Goal: Task Accomplishment & Management: Manage account settings

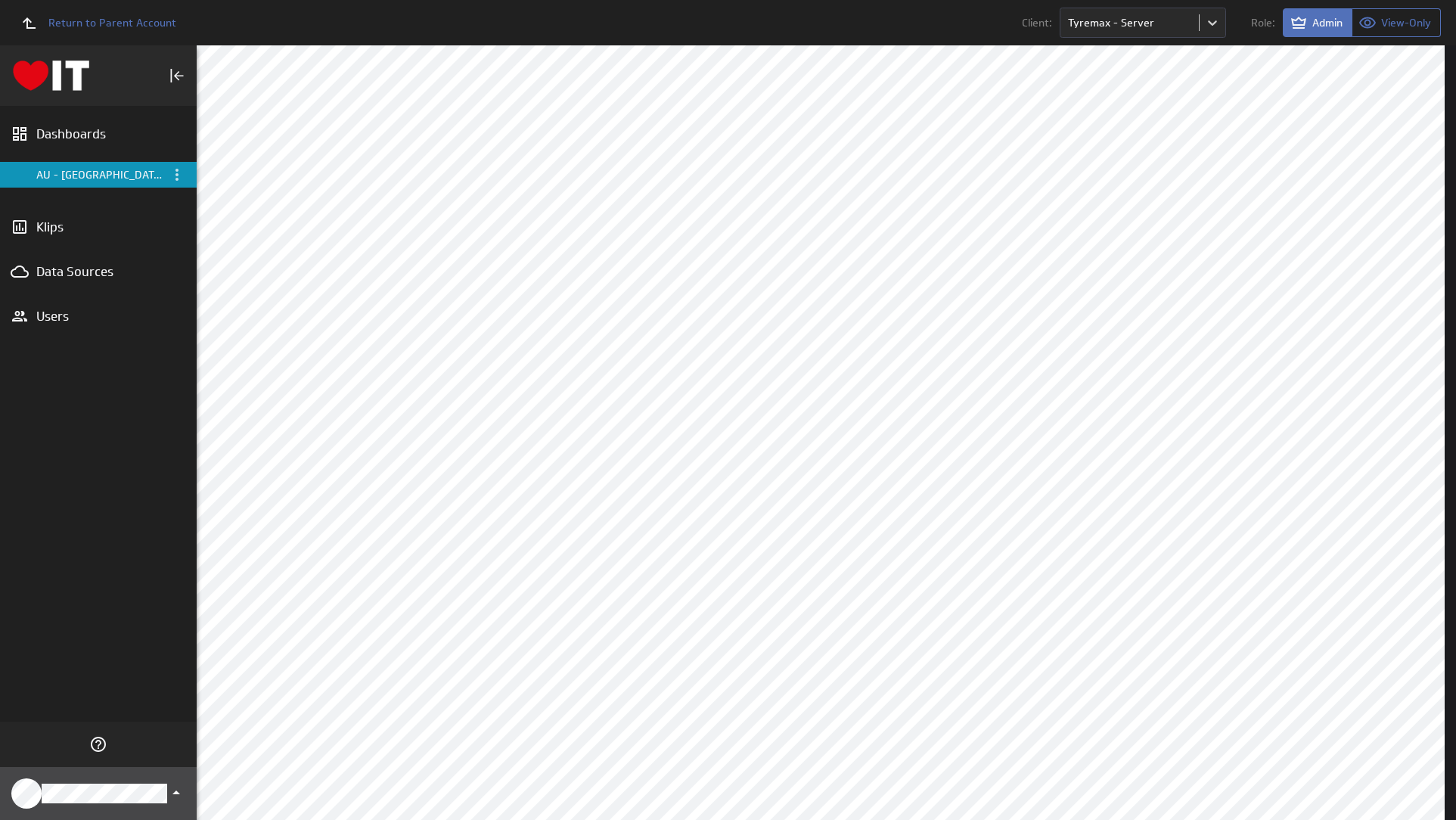
click at [143, 777] on div "Klipfolio Account" at bounding box center [98, 793] width 197 height 53
click at [140, 705] on div "Account" at bounding box center [97, 708] width 154 height 16
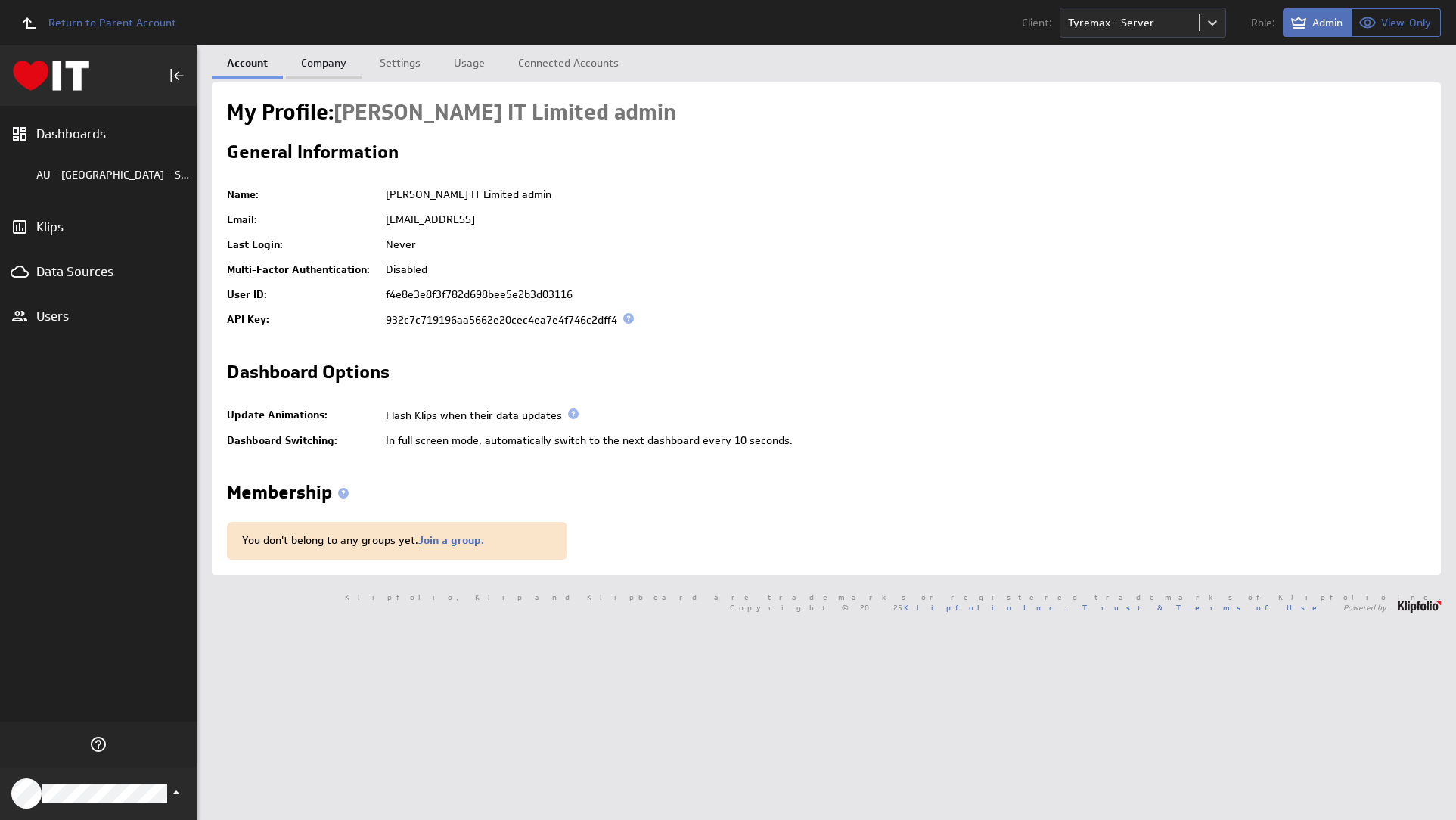
click at [320, 56] on link "Company" at bounding box center [324, 60] width 76 height 30
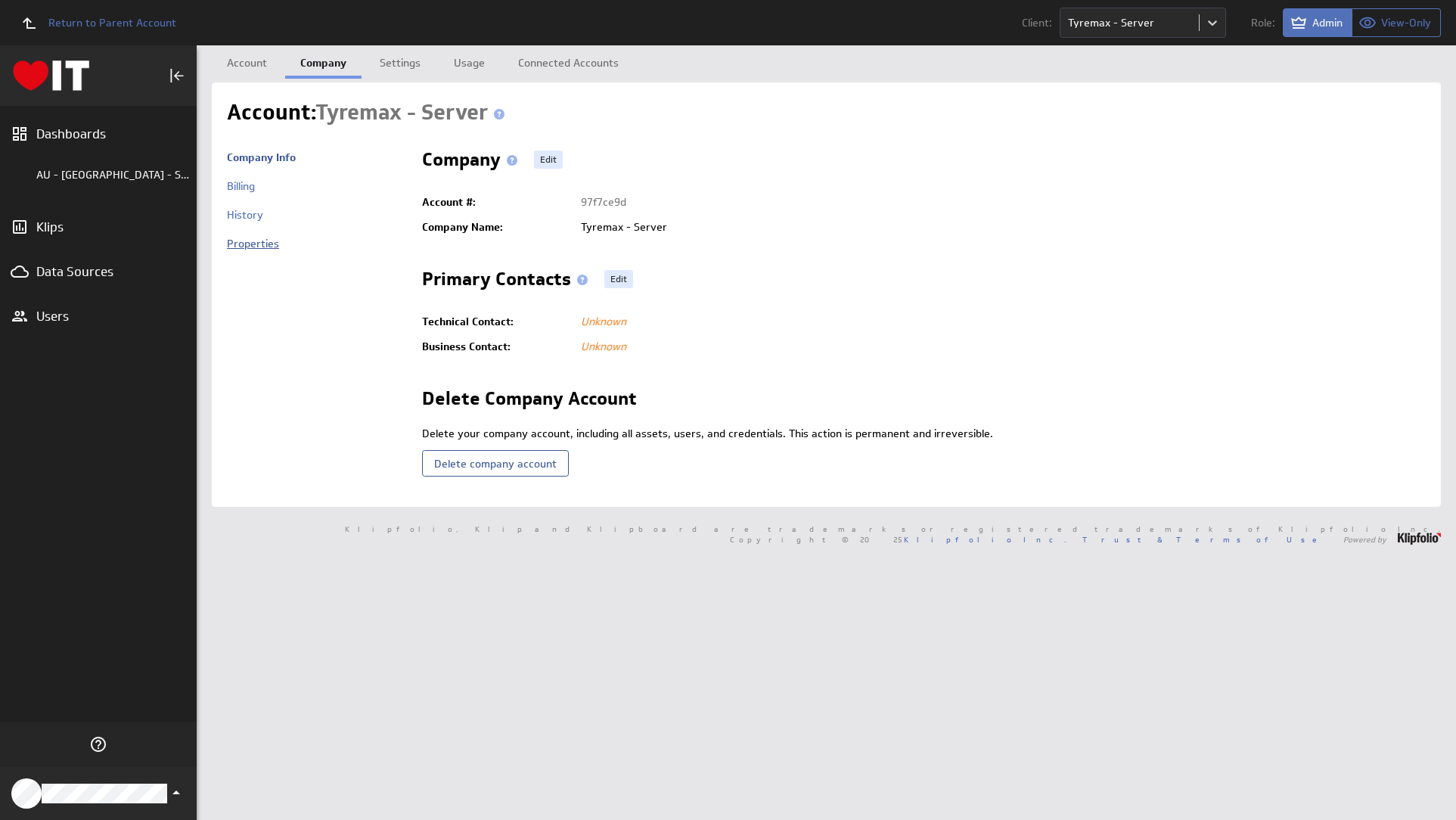
click at [268, 247] on link "Properties" at bounding box center [252, 243] width 52 height 14
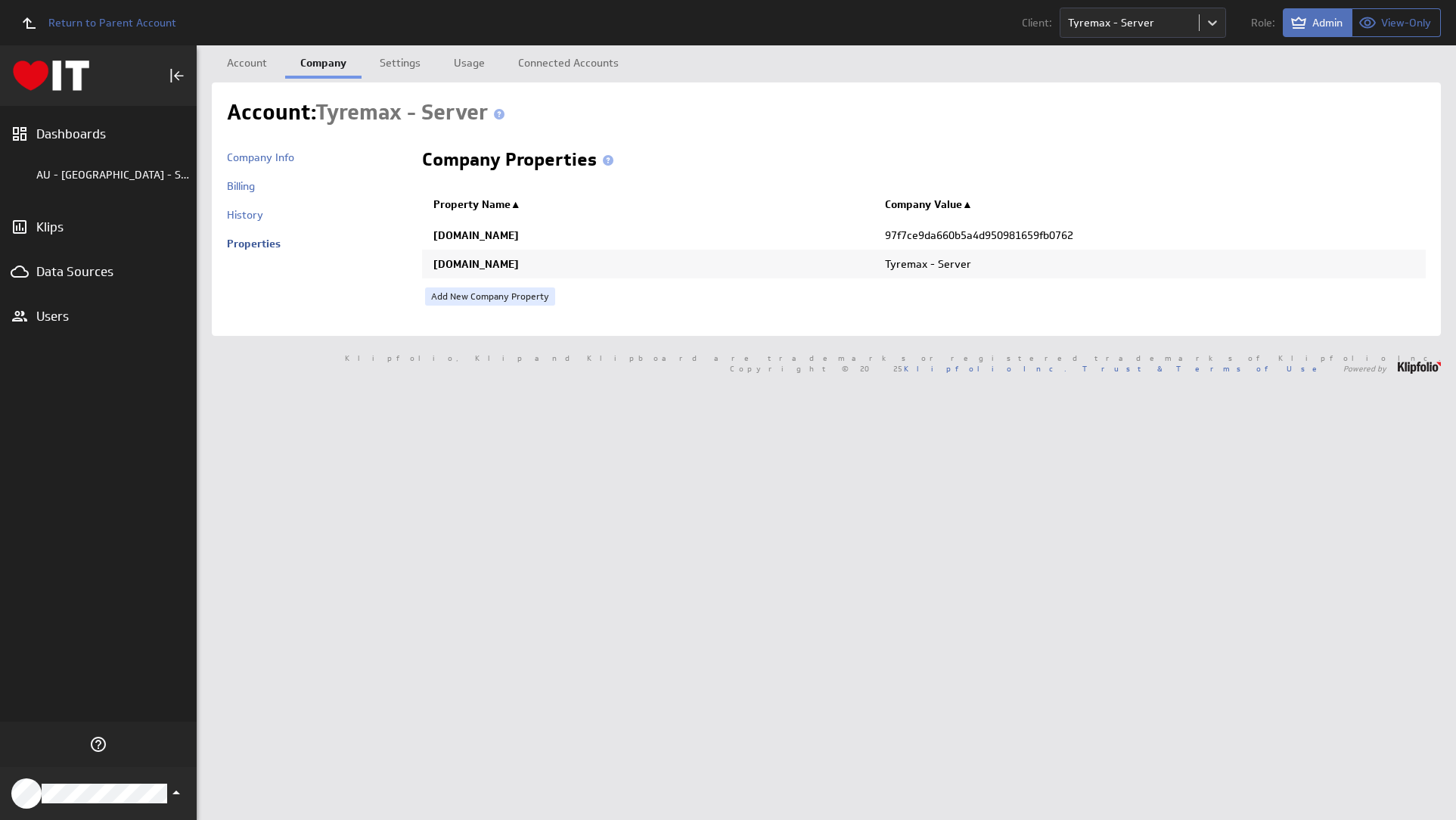
click at [980, 226] on td "97f7ce9da660b5a4d950981659fb0762" at bounding box center [1150, 234] width 552 height 30
click at [975, 226] on td "97f7ce9da660b5a4d950981659fb0762" at bounding box center [1150, 234] width 552 height 30
click at [975, 233] on span "97f7ce9da660b5a4d950981659fb0762" at bounding box center [979, 235] width 188 height 14
click at [975, 234] on span "97f7ce9da660b5a4d950981659fb0762" at bounding box center [979, 235] width 188 height 14
copy span "97f7ce9da660b5a4d950981659fb0762"
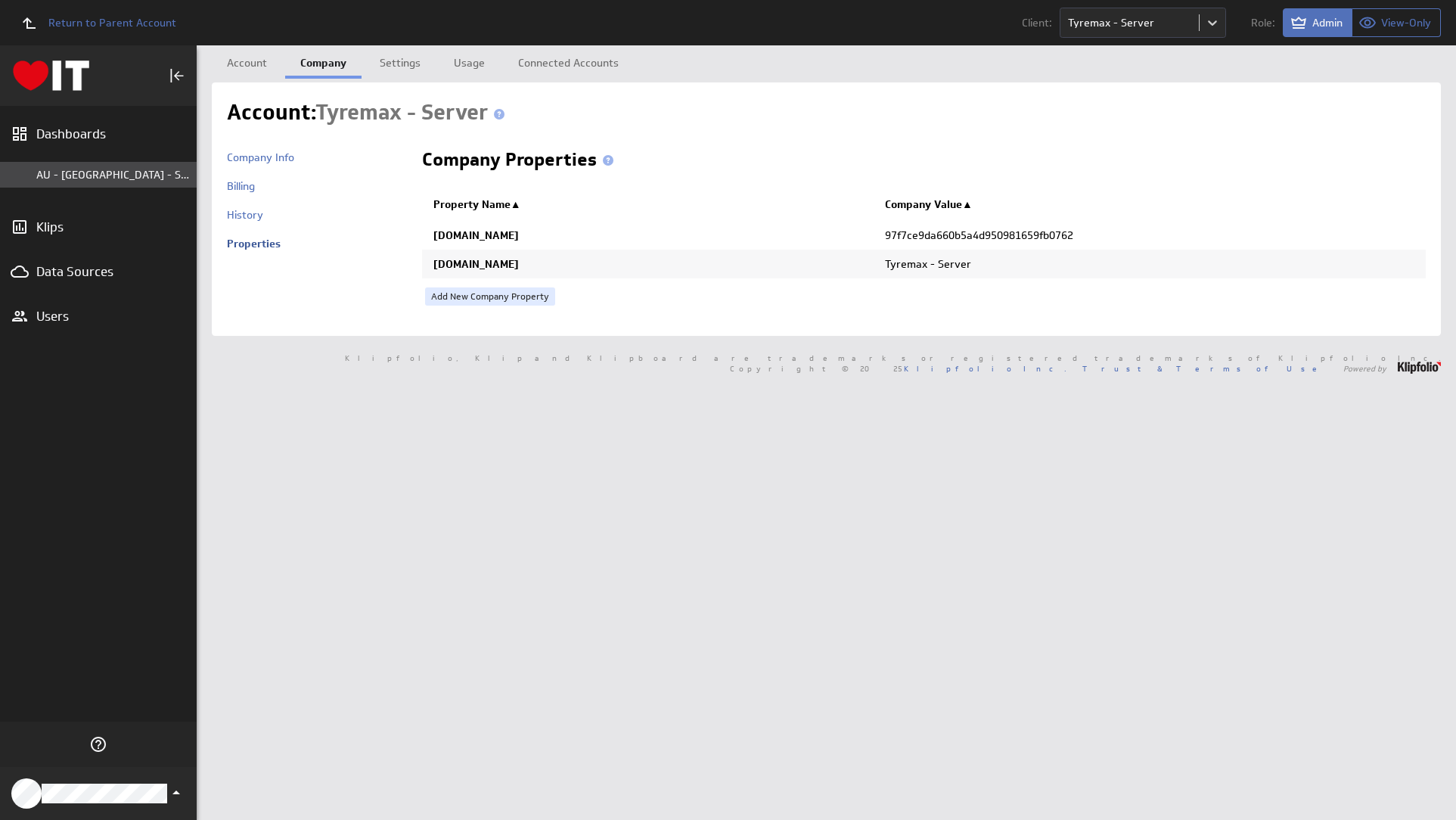
click at [129, 165] on div "AU - [GEOGRAPHIC_DATA] - Server" at bounding box center [98, 175] width 197 height 26
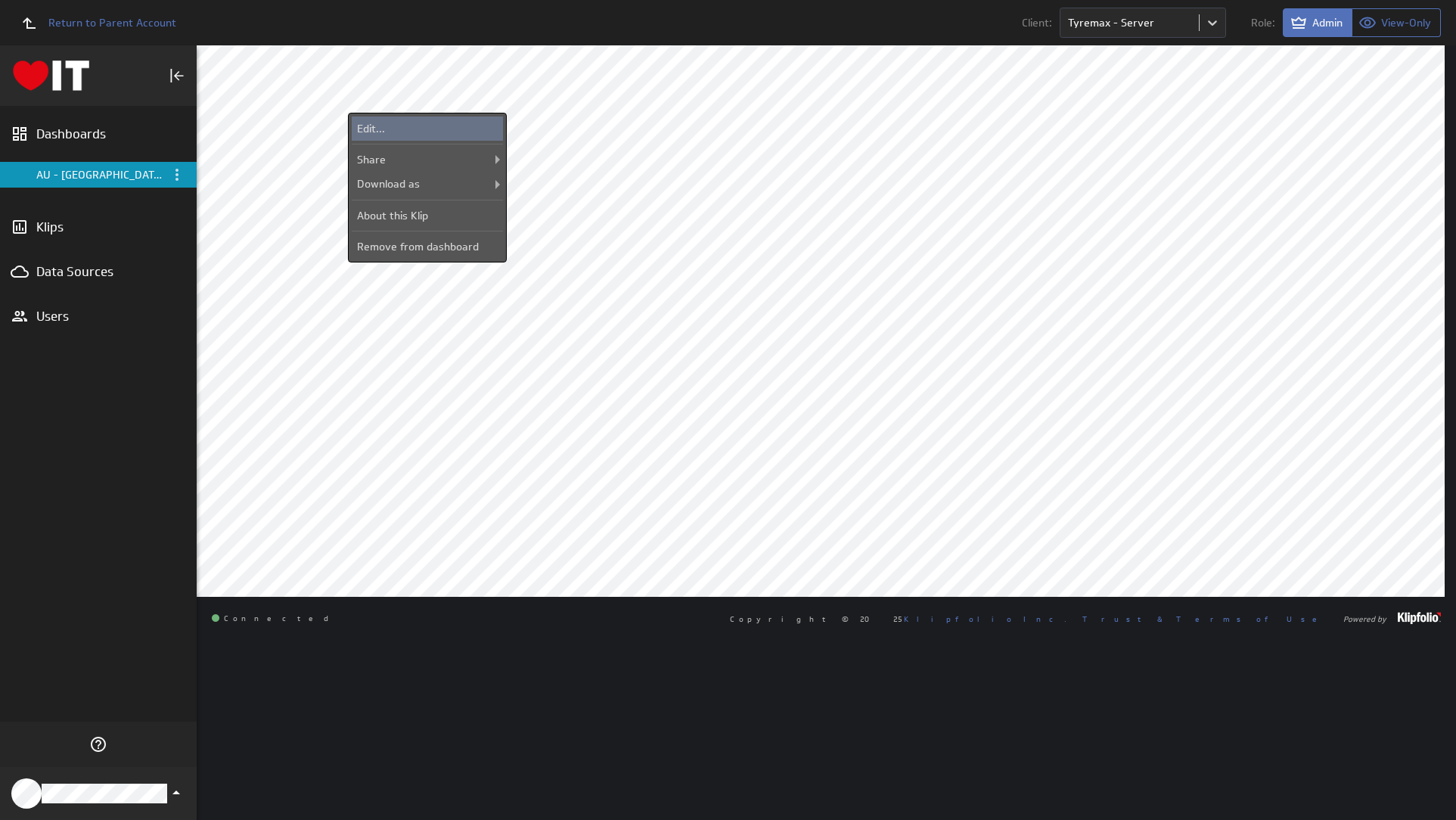
click at [481, 121] on div "Edit..." at bounding box center [428, 128] width 152 height 24
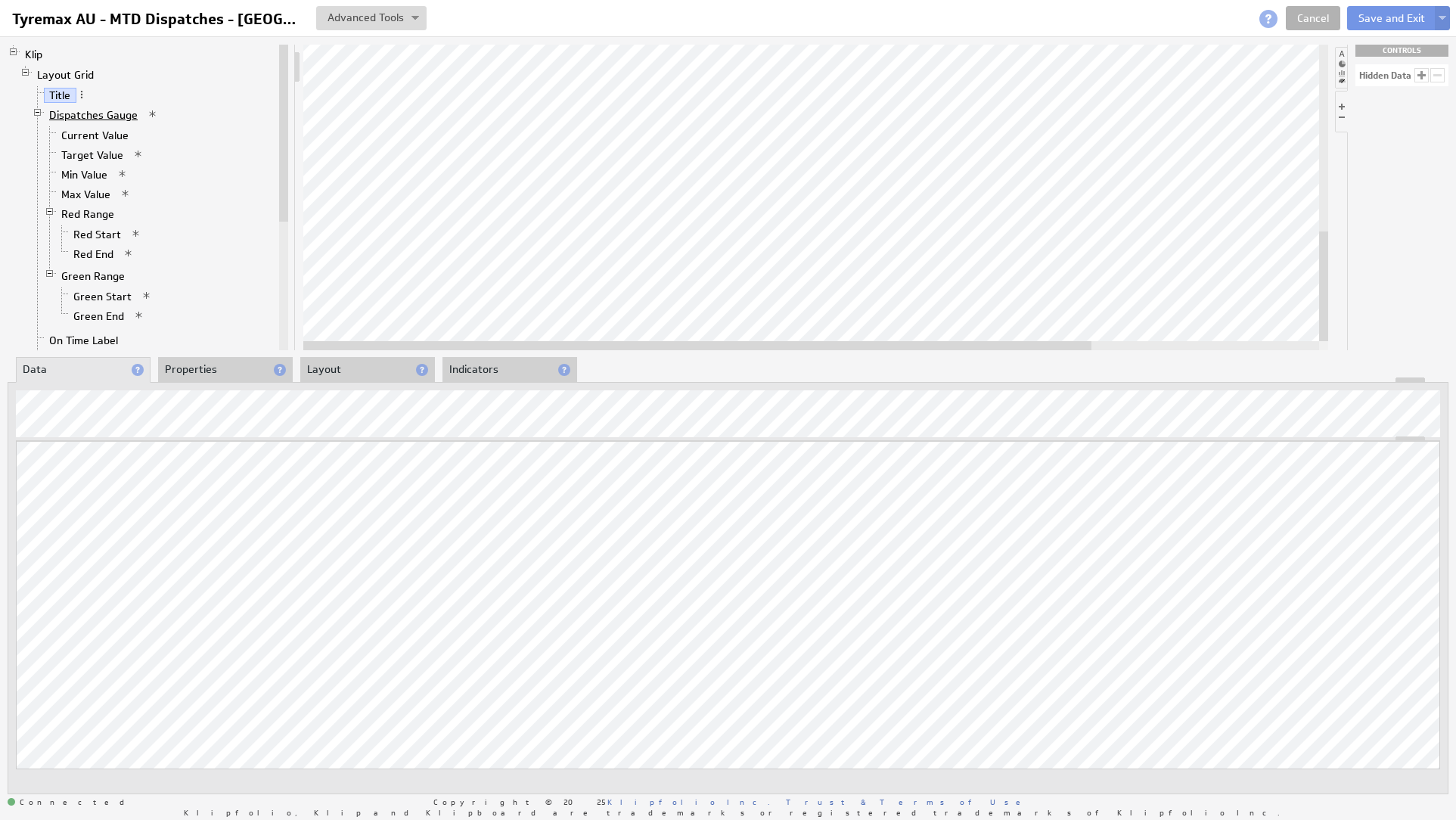
click at [92, 119] on link "Dispatches Gauge" at bounding box center [93, 115] width 100 height 16
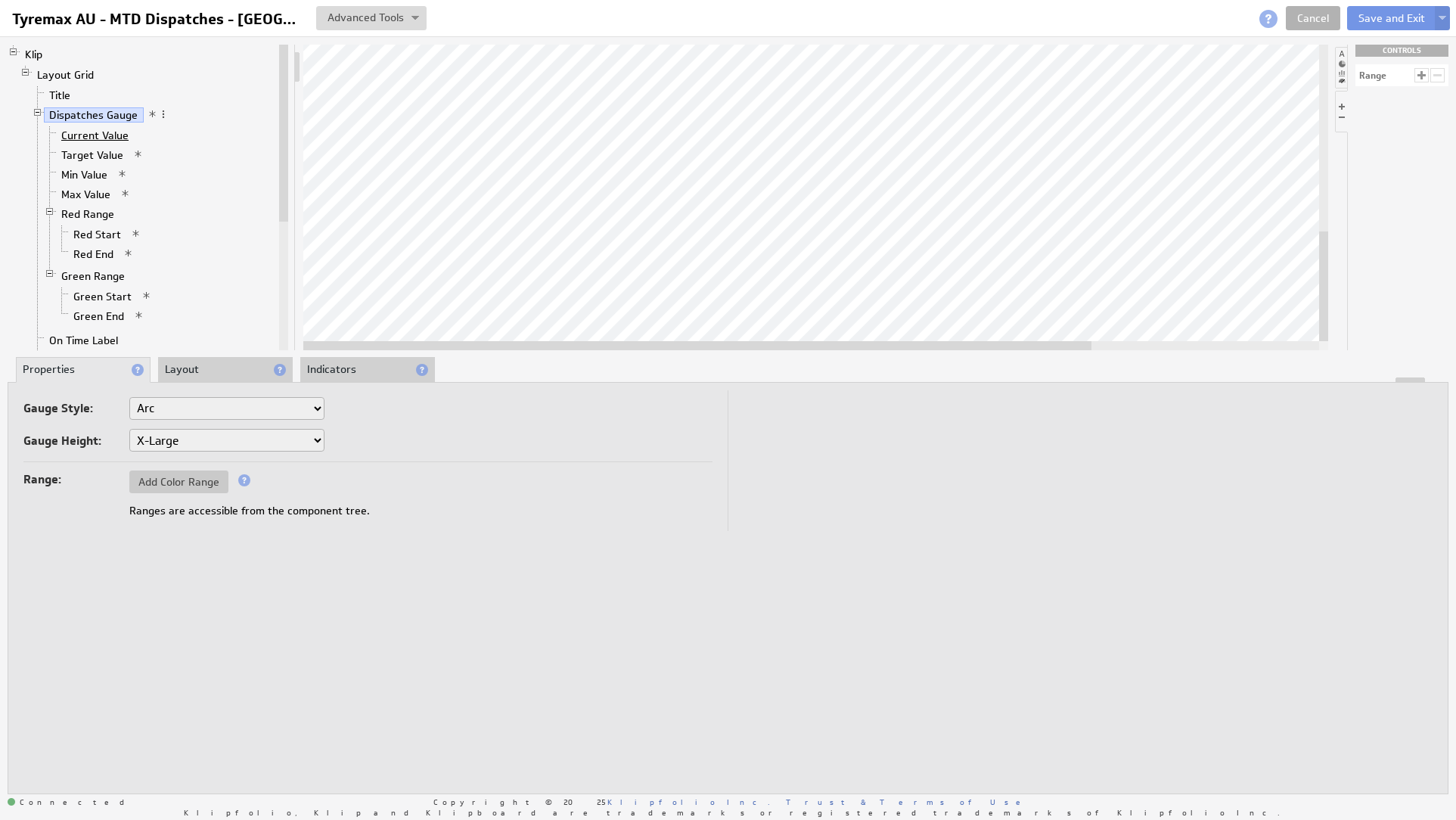
drag, startPoint x: 92, startPoint y: 119, endPoint x: 95, endPoint y: 138, distance: 19.2
click at [95, 138] on link "Current Value" at bounding box center [95, 135] width 79 height 16
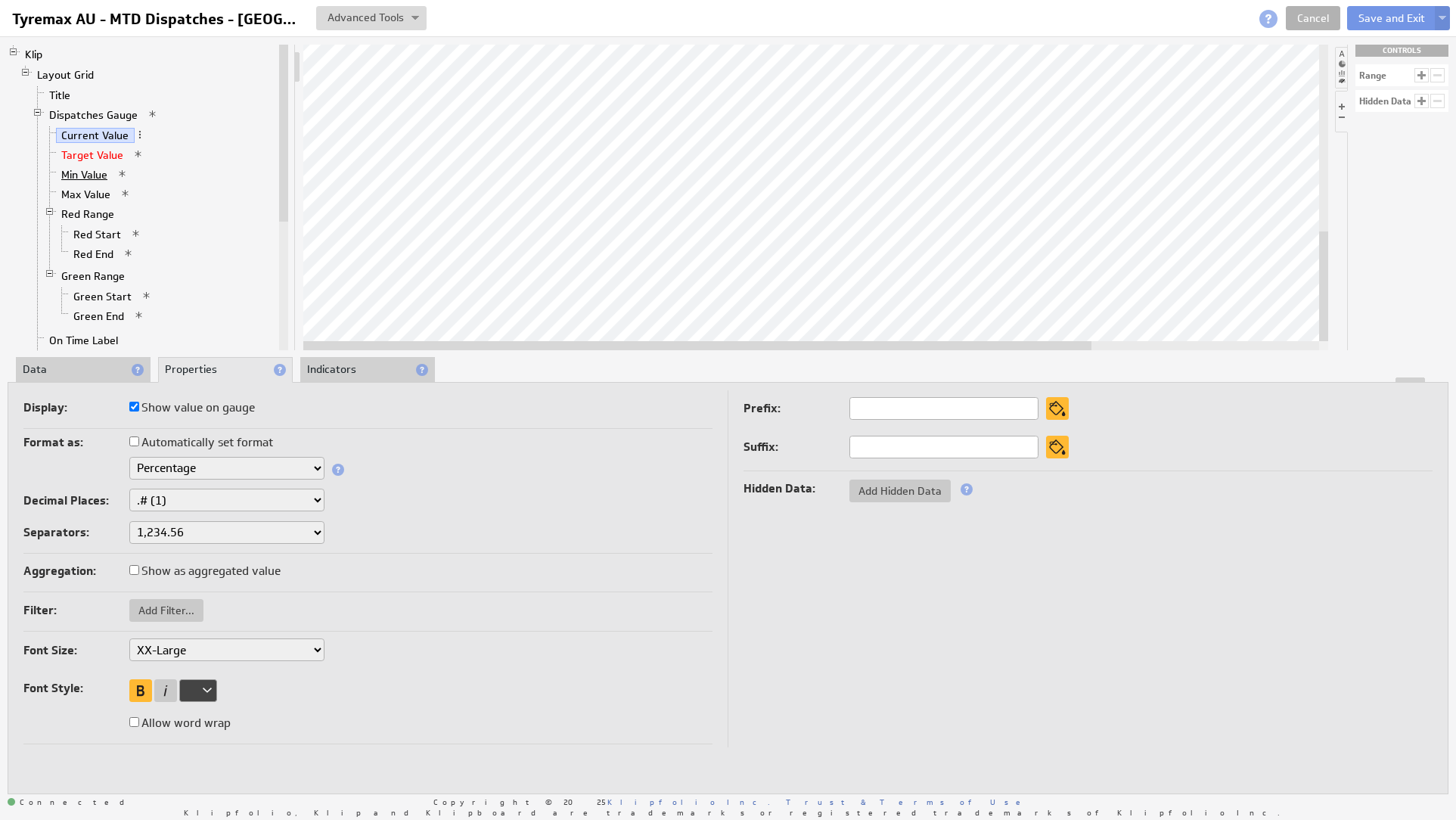
click at [92, 169] on link "Min Value" at bounding box center [84, 175] width 58 height 16
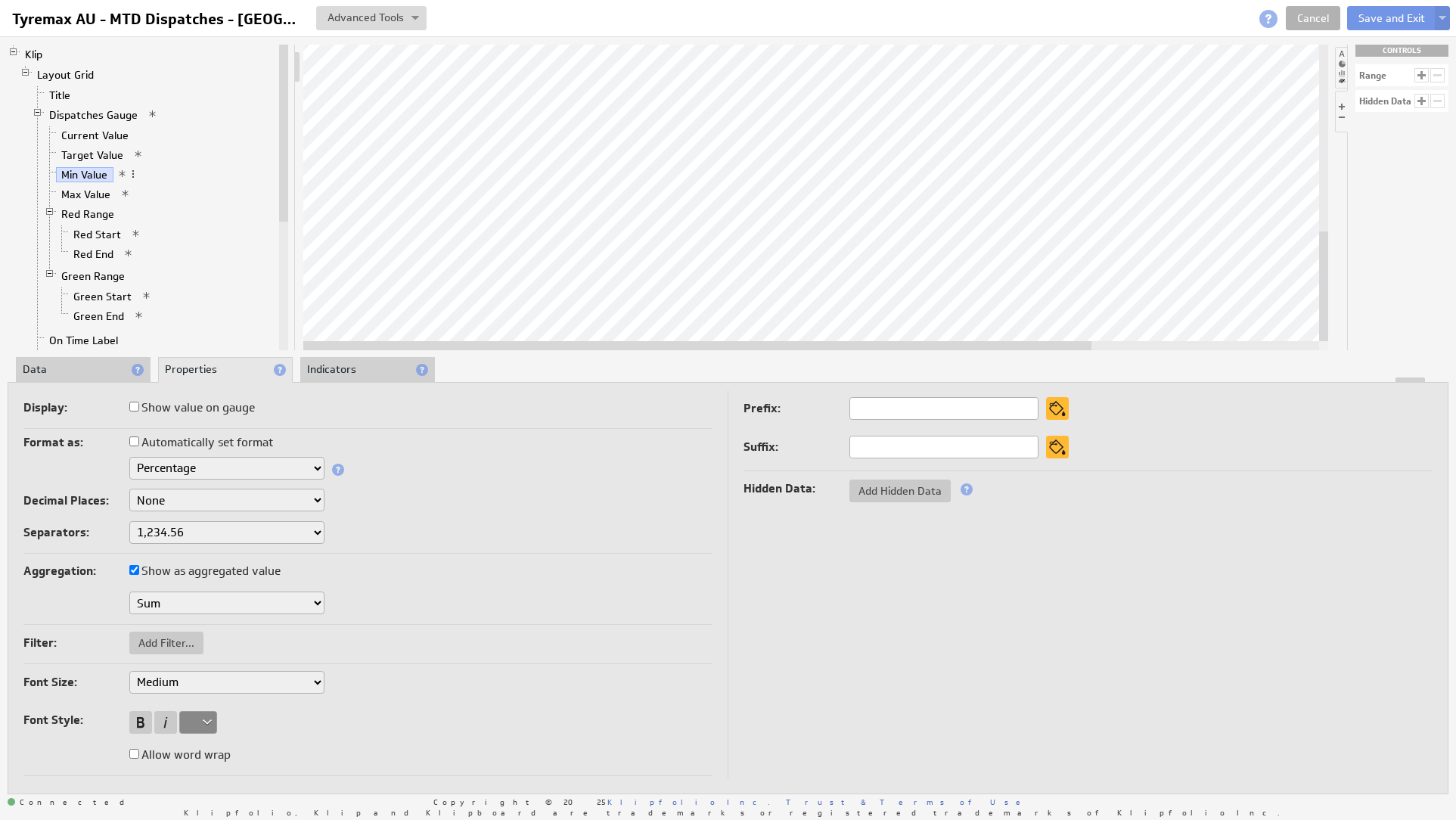
drag, startPoint x: 109, startPoint y: 399, endPoint x: 105, endPoint y: 376, distance: 23.3
click at [108, 399] on label "Display:" at bounding box center [77, 408] width 106 height 21
click at [105, 376] on li "Data" at bounding box center [82, 370] width 134 height 26
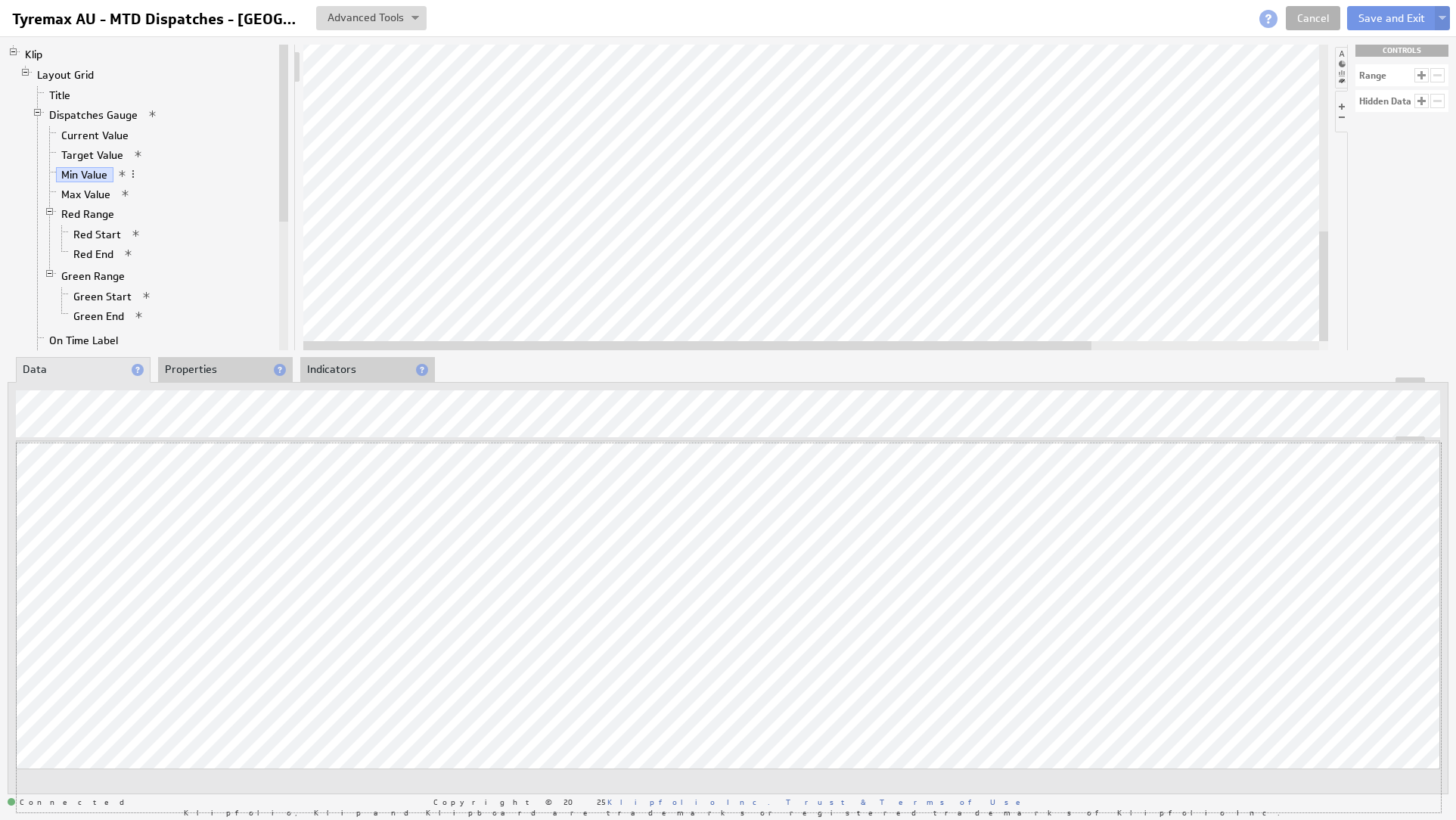
click at [796, 512] on div "Updating... Select a Function ARRAY DATE SELECT SLICE SUM Data Manipulation Log…" at bounding box center [728, 627] width 1425 height 371
click at [239, 729] on div "About Data Source" at bounding box center [248, 726] width 152 height 24
click at [373, 728] on div "About Data Source" at bounding box center [409, 726] width 152 height 24
click at [90, 240] on link "Red Start" at bounding box center [97, 234] width 59 height 16
click at [98, 253] on link "Red End" at bounding box center [93, 254] width 51 height 16
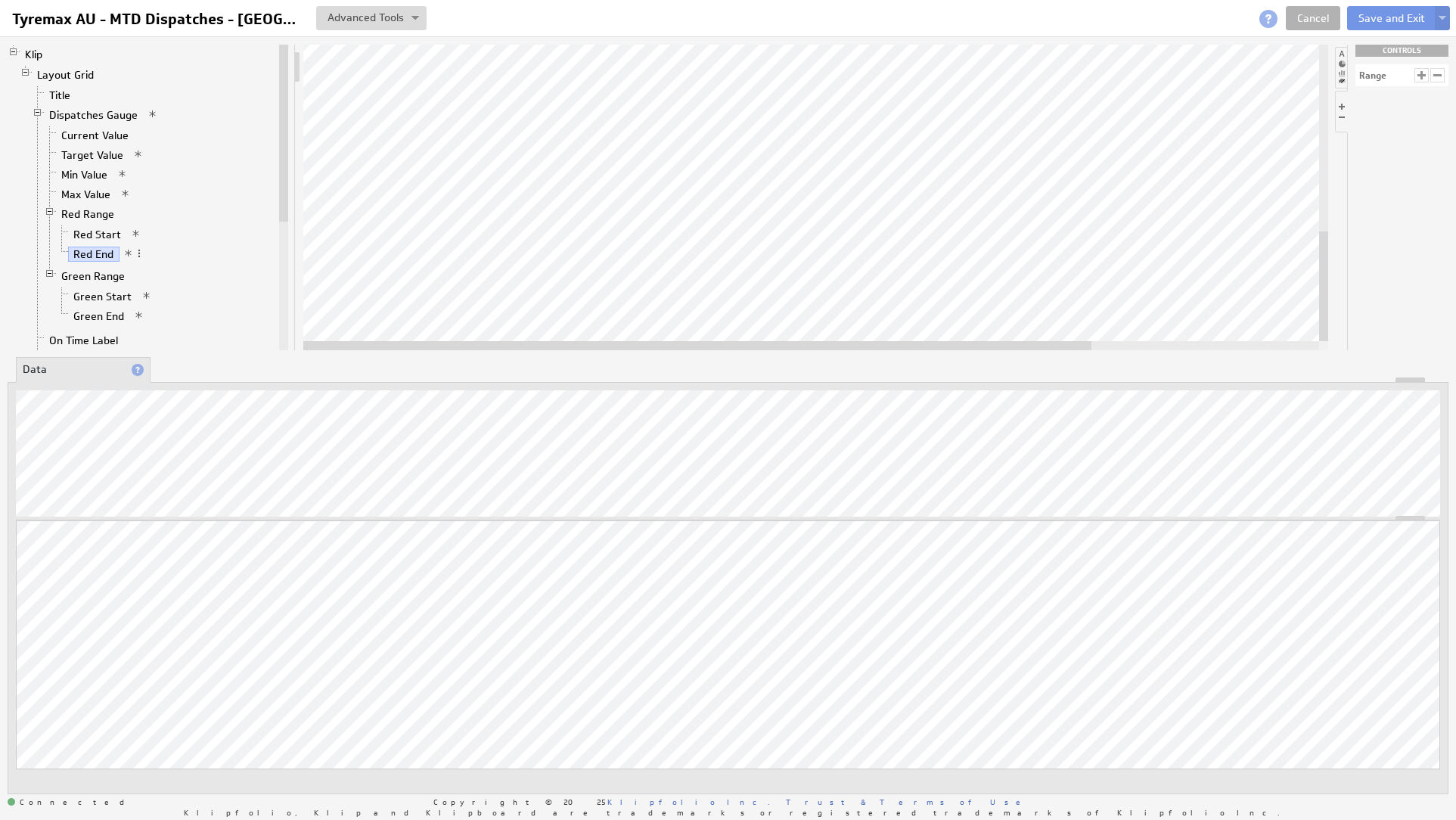
click at [95, 283] on li "Green Range Green Start Green End" at bounding box center [160, 297] width 232 height 62
click at [100, 293] on link "Green Start" at bounding box center [102, 296] width 69 height 16
click at [113, 317] on link "Green End" at bounding box center [99, 316] width 62 height 16
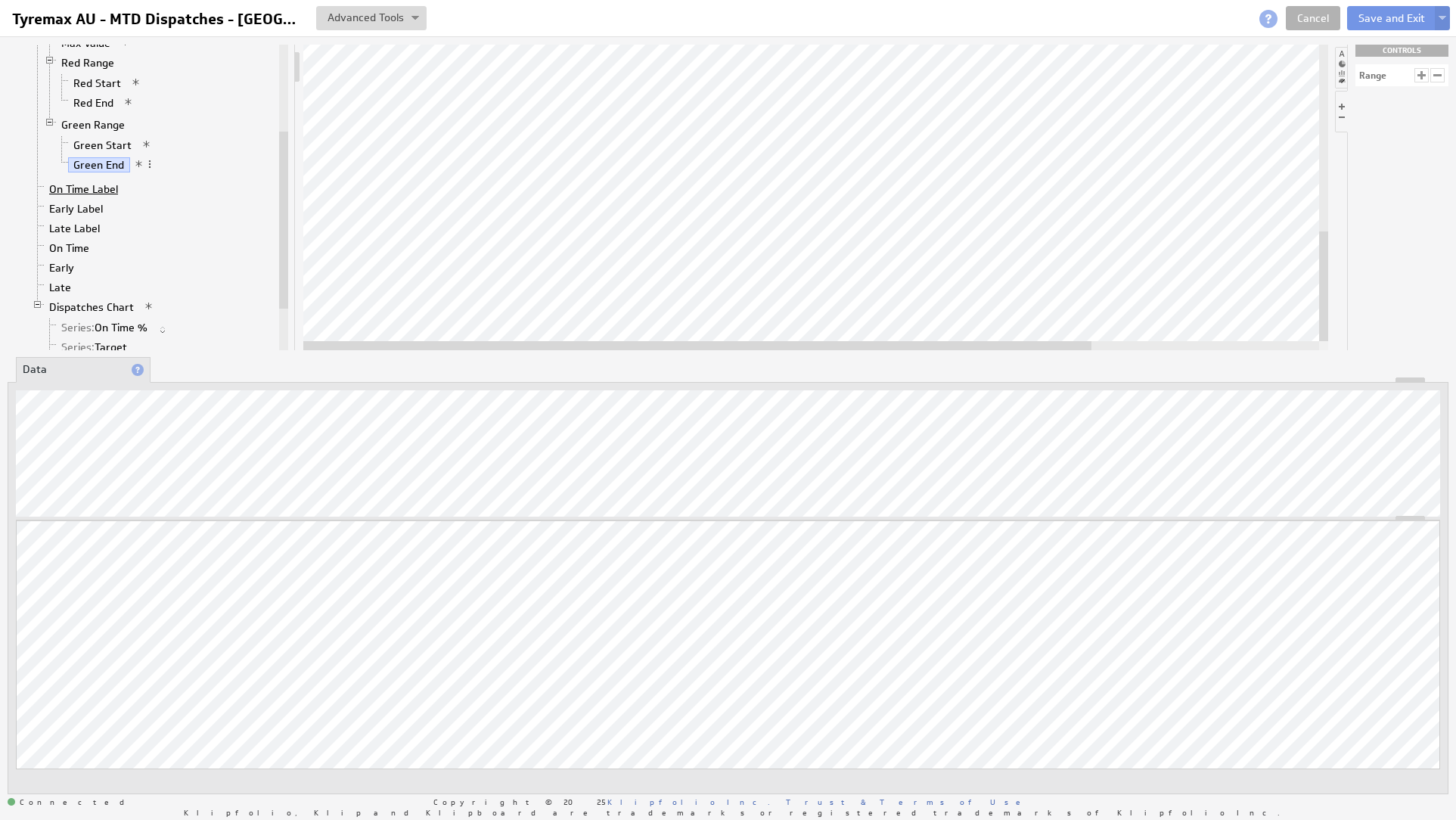
click at [81, 192] on link "On Time Label" at bounding box center [84, 189] width 80 height 16
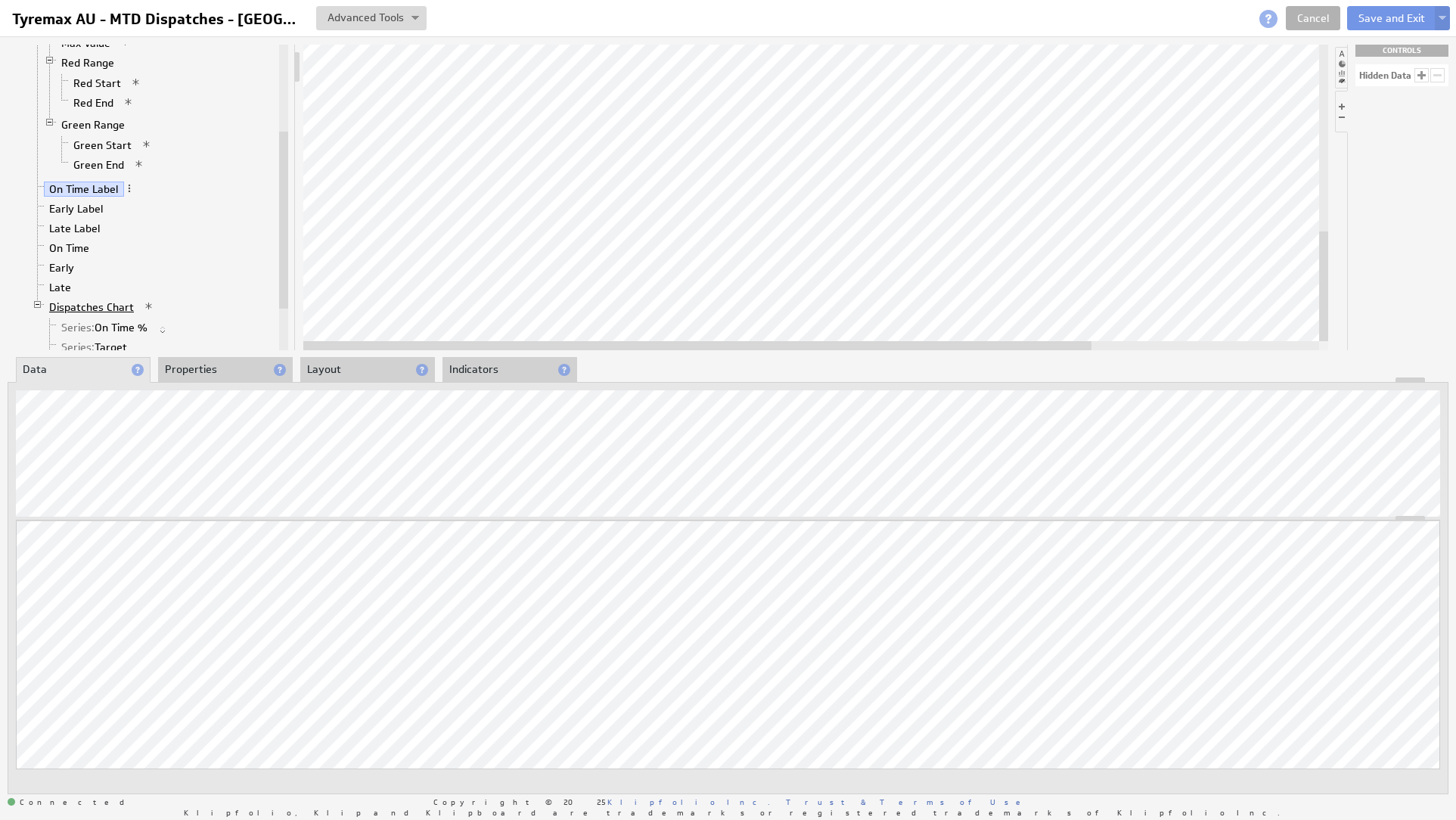
click at [101, 310] on link "Dispatches Chart" at bounding box center [91, 307] width 96 height 16
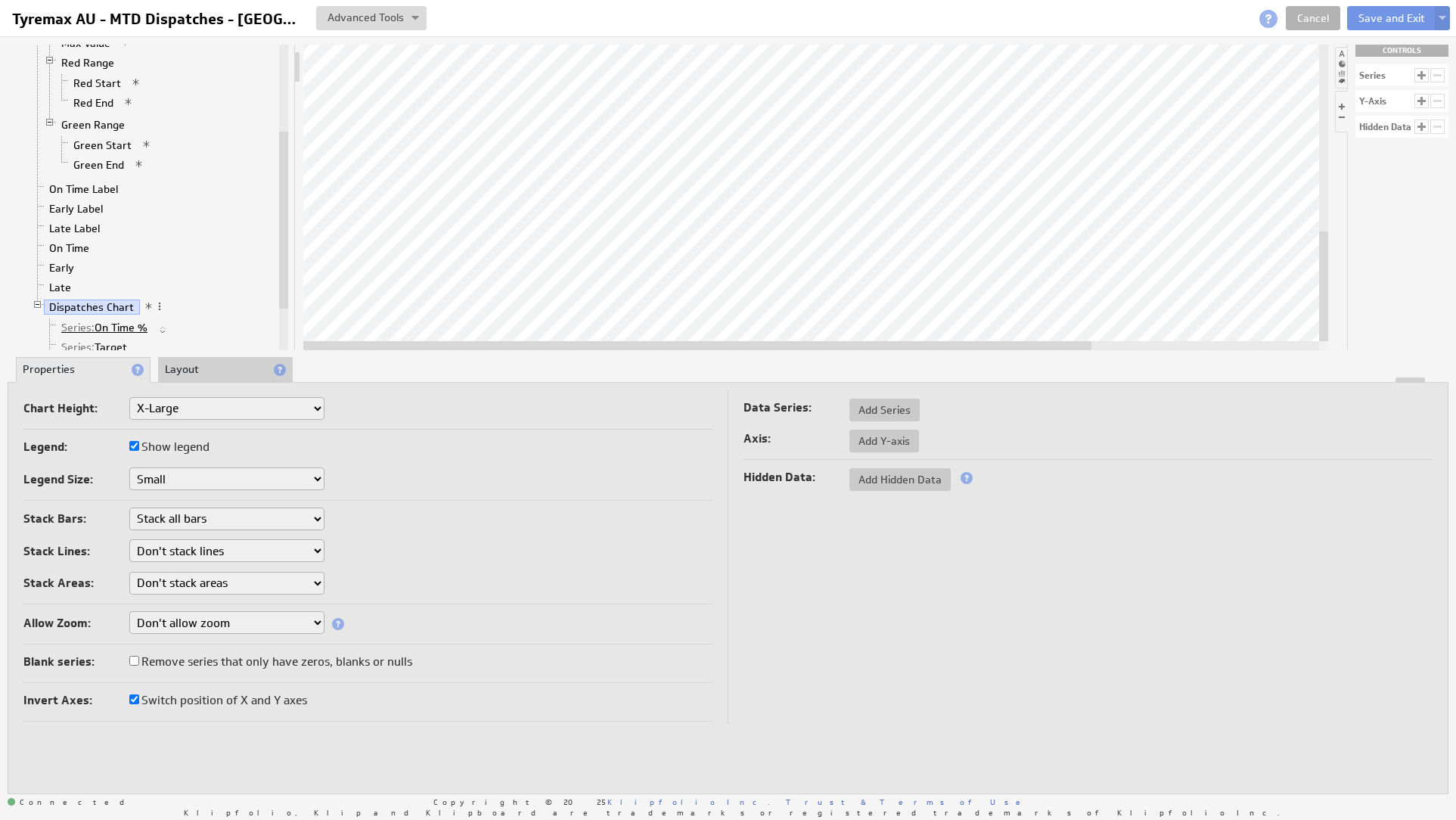
click at [103, 322] on li "Series: On Time %" at bounding box center [160, 328] width 232 height 20
click at [105, 328] on link "Series: On Time %" at bounding box center [104, 327] width 98 height 16
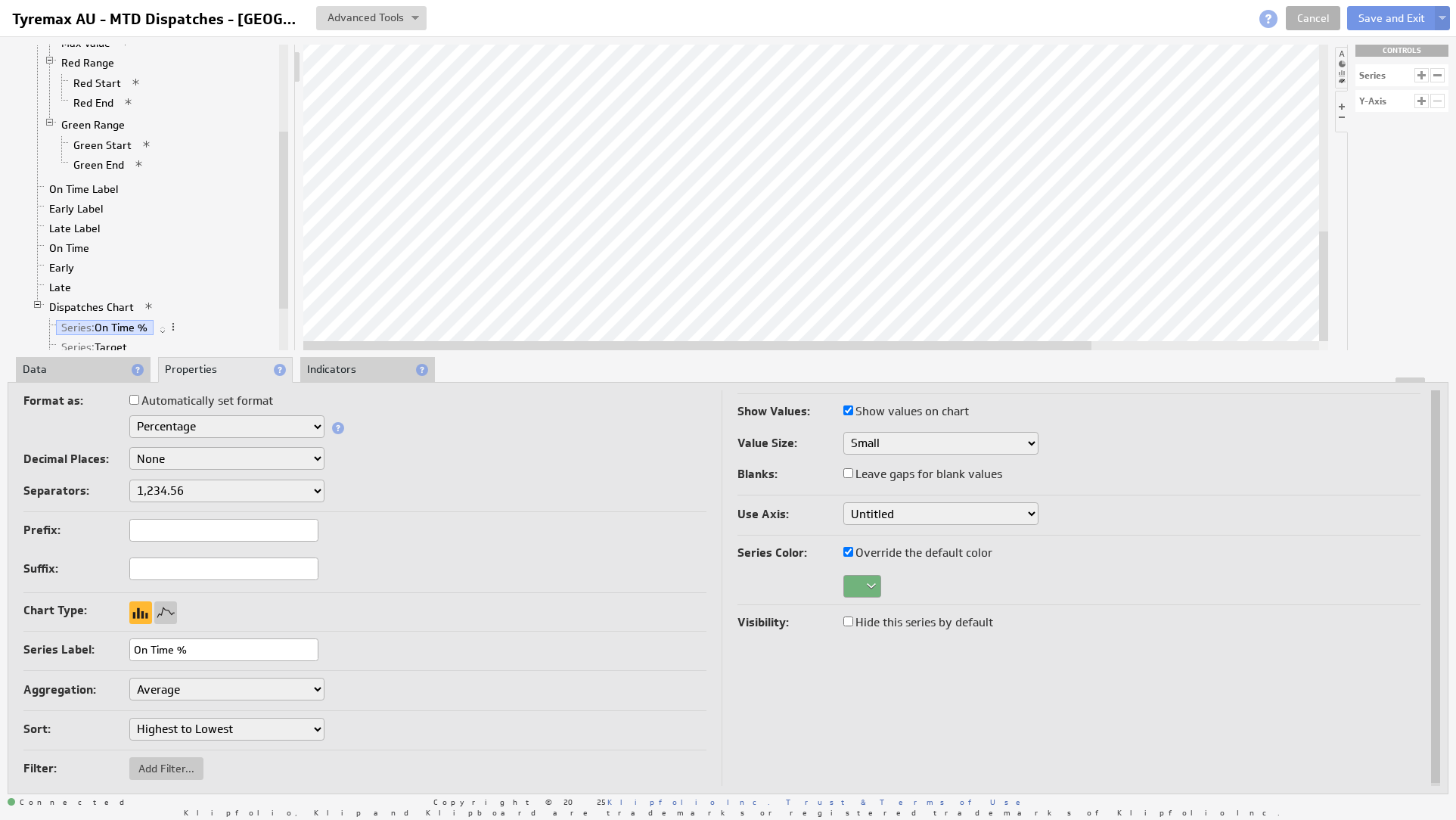
click at [100, 380] on div at bounding box center [728, 380] width 1440 height 5
click at [95, 367] on li "Data" at bounding box center [82, 370] width 134 height 26
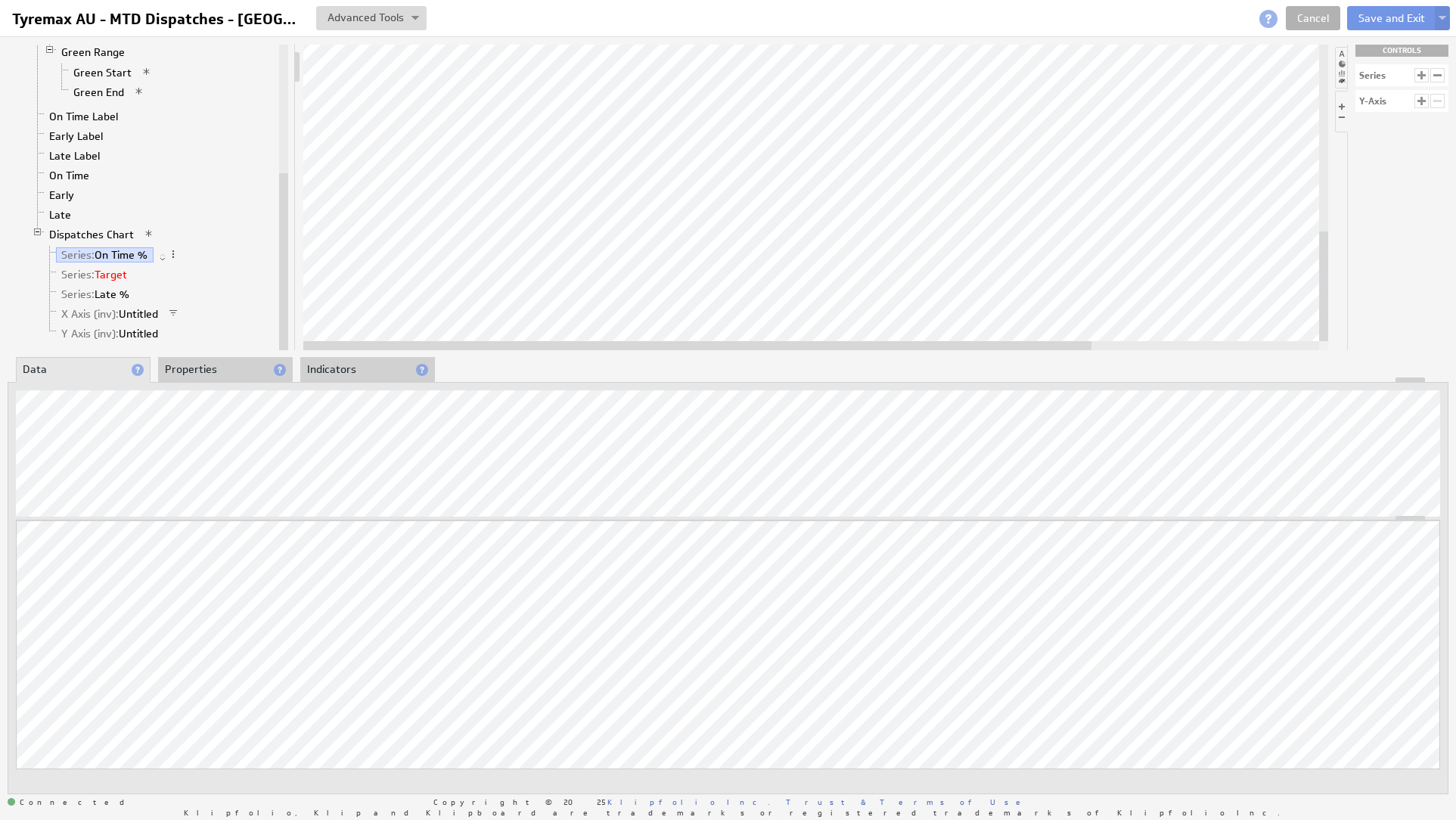
click at [113, 285] on li "Series: Late %" at bounding box center [160, 294] width 232 height 20
click at [113, 270] on link "Series: Target" at bounding box center [94, 274] width 77 height 16
click at [112, 304] on li "X Axis (inv): Untitled" at bounding box center [160, 314] width 232 height 20
click at [112, 318] on span "X Axis (inv):" at bounding box center [90, 314] width 58 height 14
click at [112, 347] on li "Layout Grid Title Dispatches Gauge Current Value Target Value Min Value Max Val…" at bounding box center [148, 94] width 257 height 507
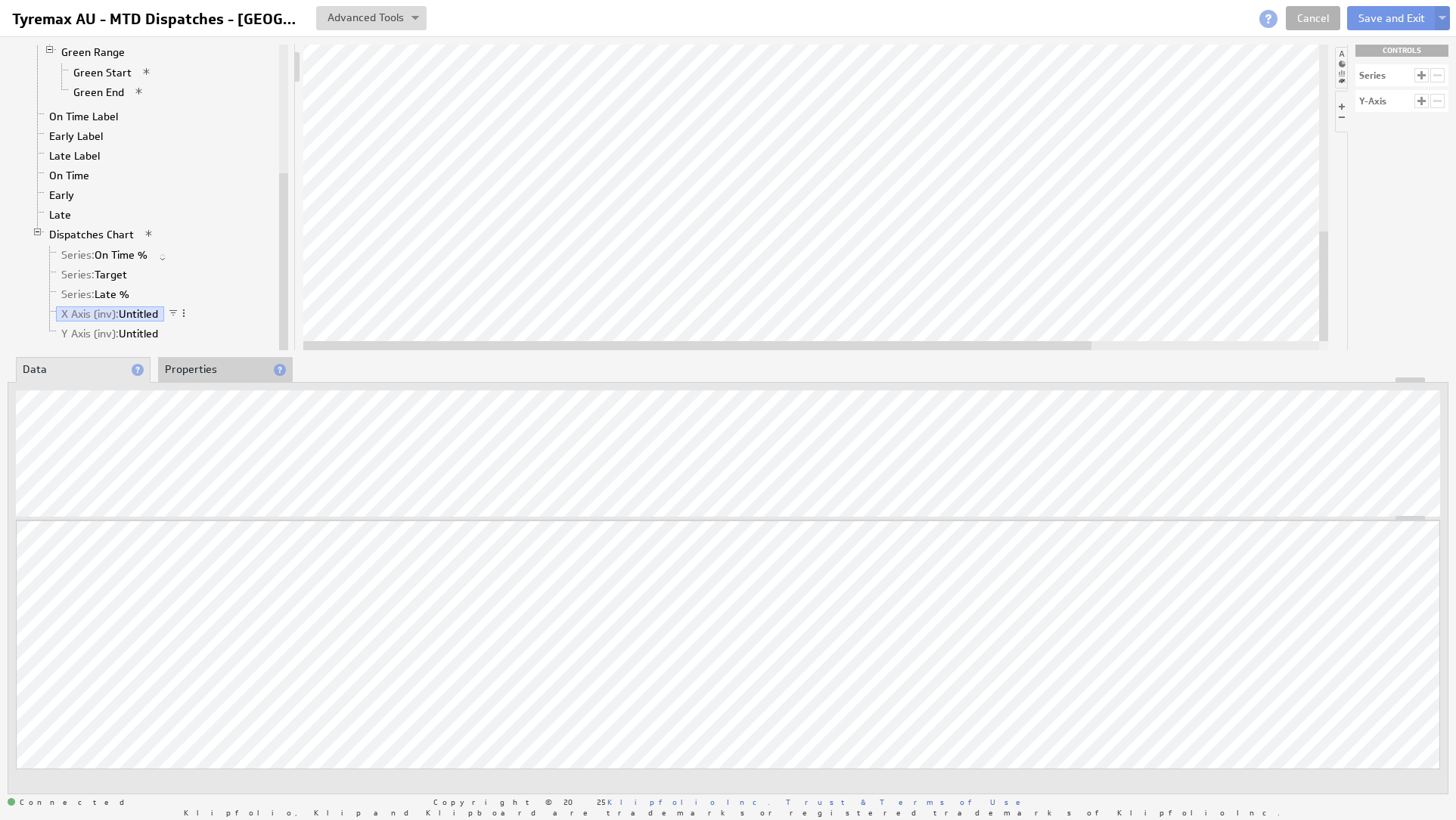
click at [114, 344] on li "Dispatches Chart Series: On Time % Series: Target Series: Late % X Axis (inv): …" at bounding box center [154, 285] width 244 height 121
click at [114, 342] on li "Y Axis (inv): Untitled" at bounding box center [160, 334] width 232 height 20
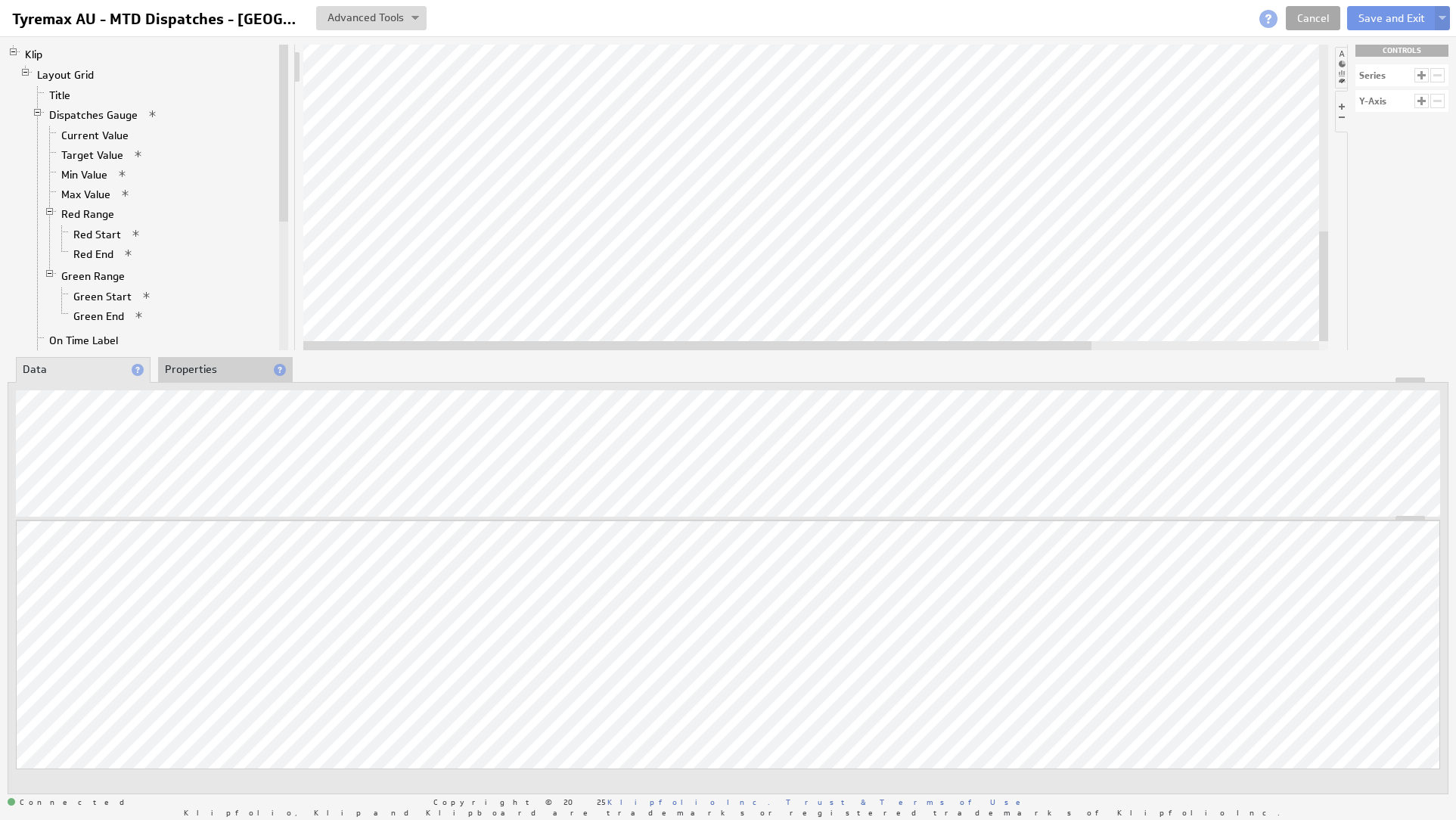
click at [1339, 16] on link "Cancel" at bounding box center [1313, 18] width 55 height 24
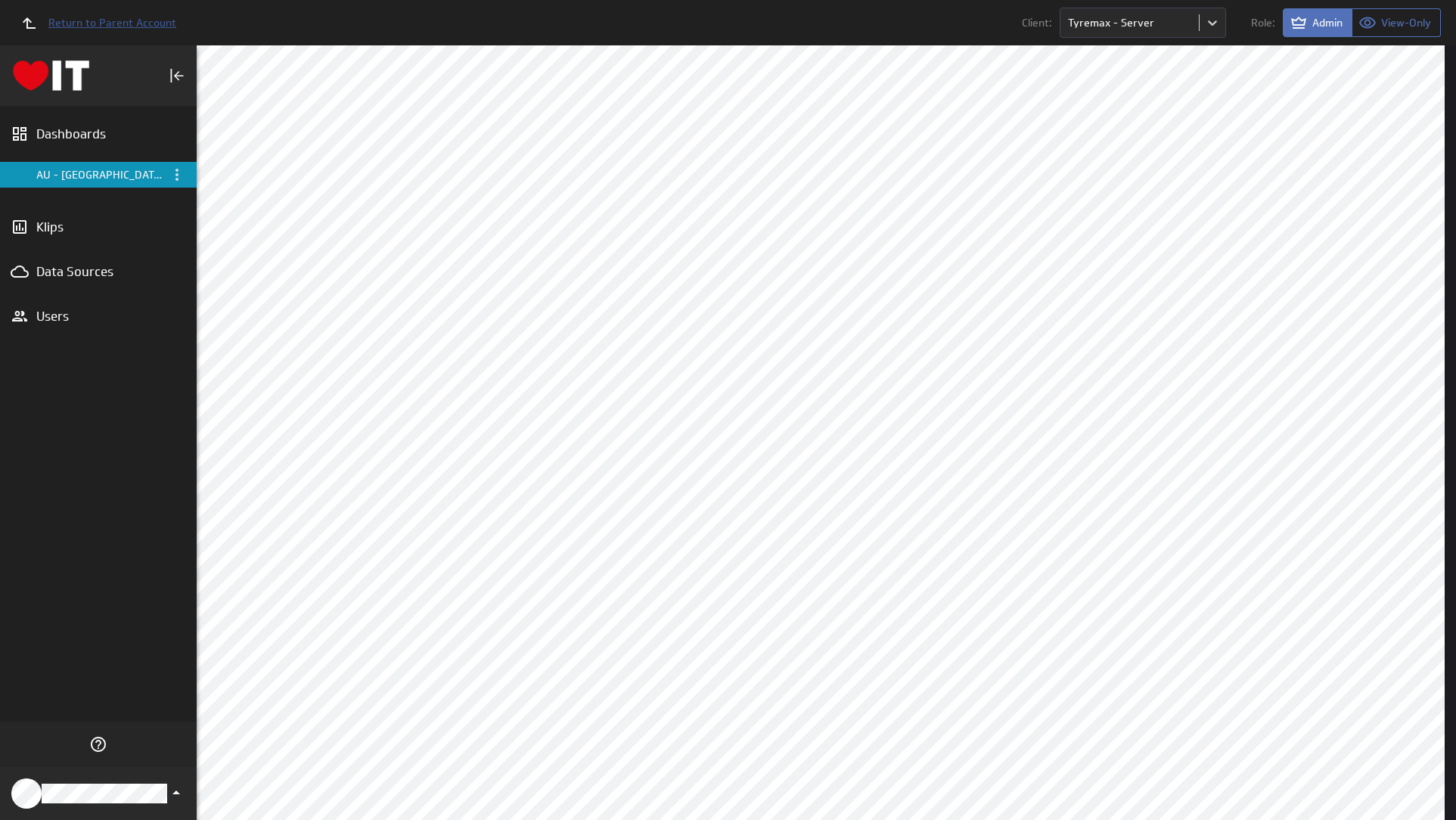
click at [93, 24] on span "Return to Parent Account" at bounding box center [112, 23] width 128 height 11
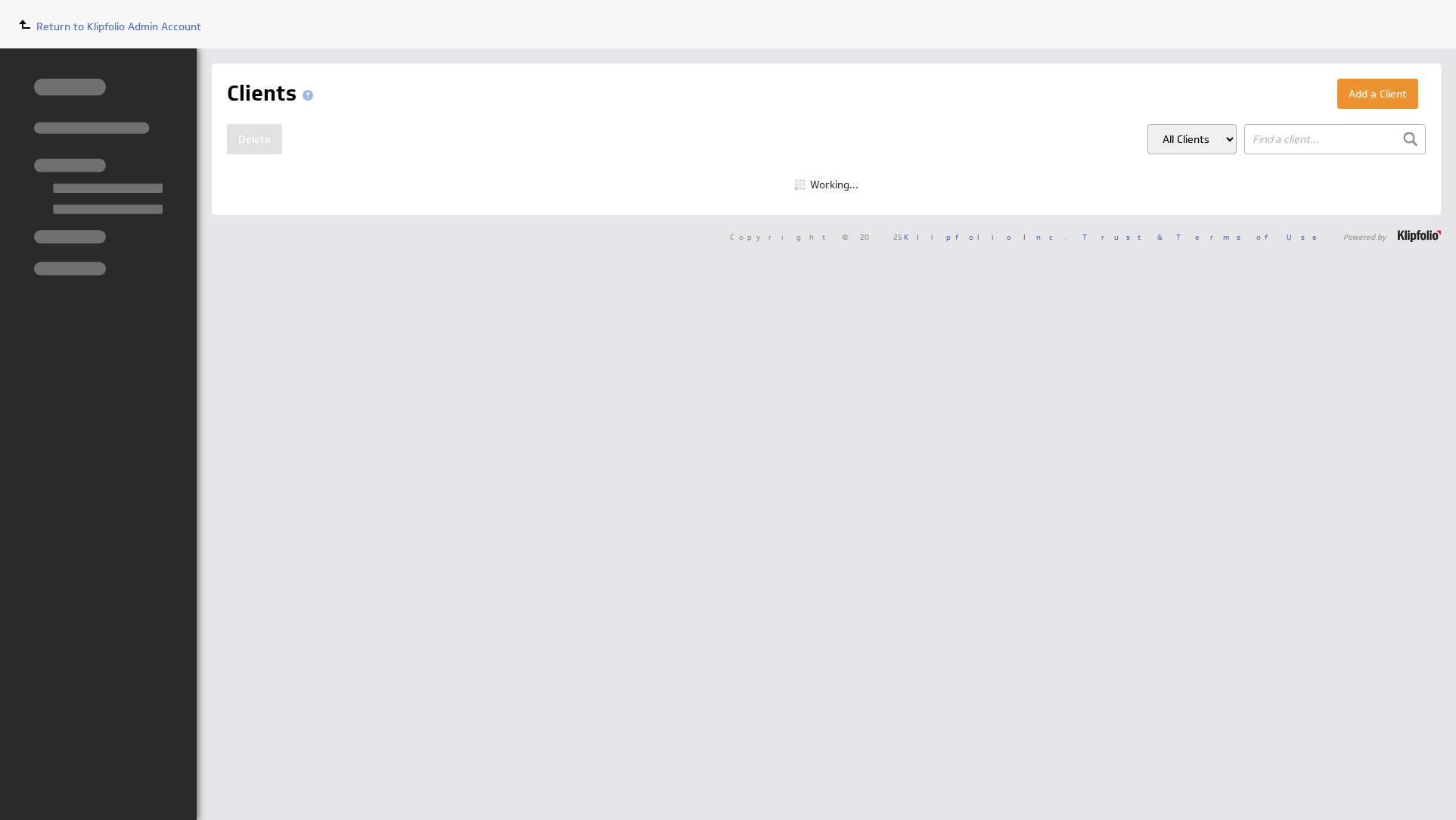
click at [108, 24] on span "Return to Klipfolio Admin Account" at bounding box center [119, 27] width 165 height 14
